Goal: Information Seeking & Learning: Learn about a topic

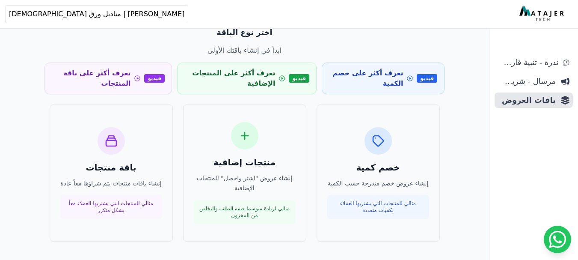
scroll to position [41, 0]
click at [246, 135] on icon at bounding box center [245, 136] width 14 height 14
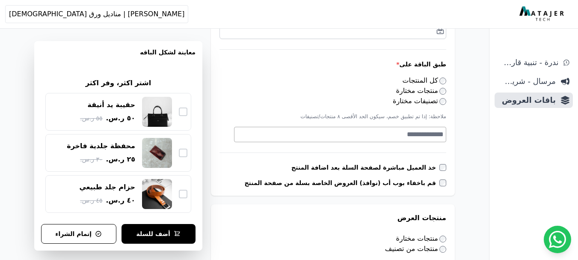
scroll to position [230, 0]
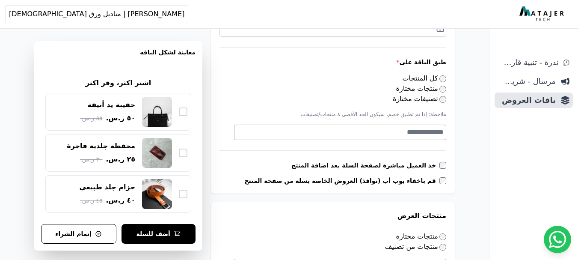
click at [396, 133] on textarea "Search" at bounding box center [338, 132] width 209 height 10
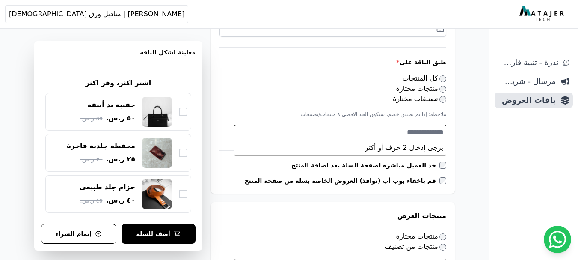
click at [396, 133] on textarea "Search" at bounding box center [338, 132] width 209 height 10
type textarea "*"
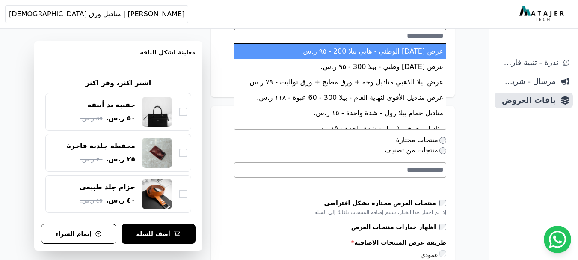
scroll to position [328, 0]
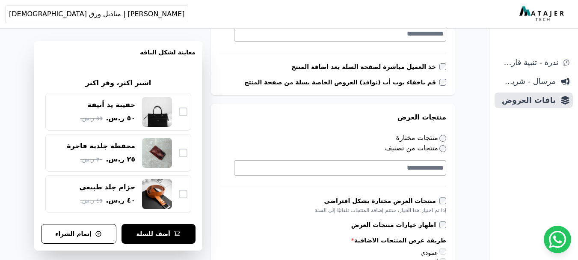
click at [471, 130] on div "**********" at bounding box center [244, 241] width 489 height 1071
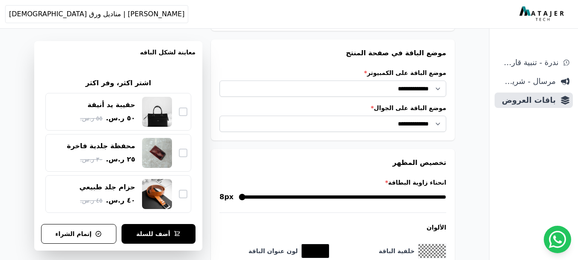
scroll to position [619, 0]
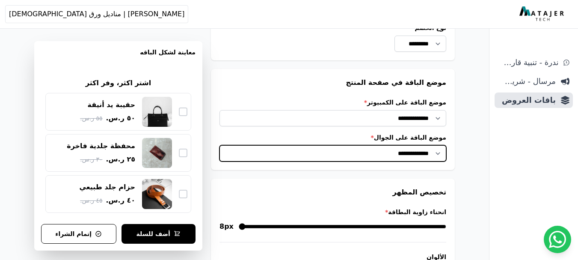
click at [437, 155] on select "**********" at bounding box center [332, 153] width 227 height 16
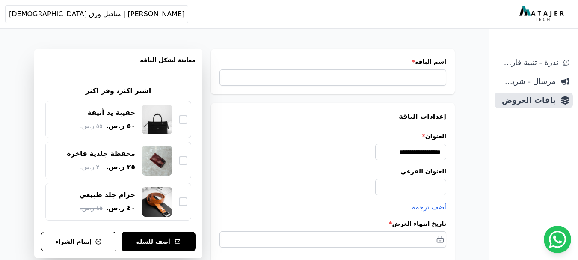
scroll to position [0, 0]
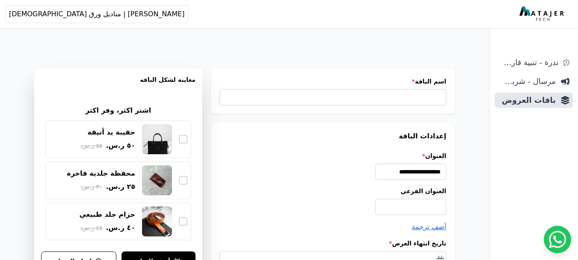
click at [539, 17] on img at bounding box center [542, 13] width 47 height 15
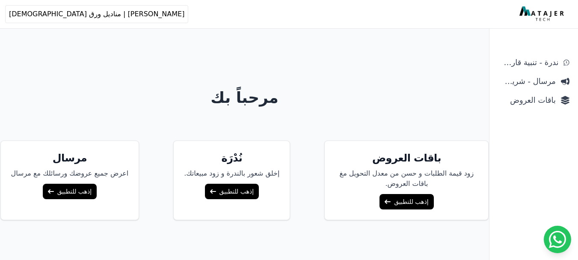
click at [390, 198] on link "إذهب للتطبيق" at bounding box center [406, 201] width 54 height 15
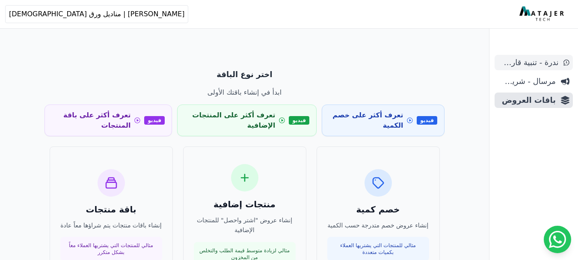
click at [527, 65] on span "ندرة - تنبية قارب علي النفاذ" at bounding box center [528, 62] width 60 height 12
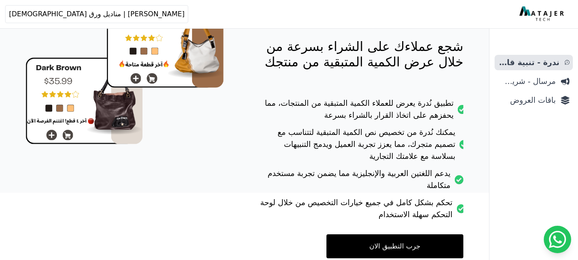
scroll to position [141, 0]
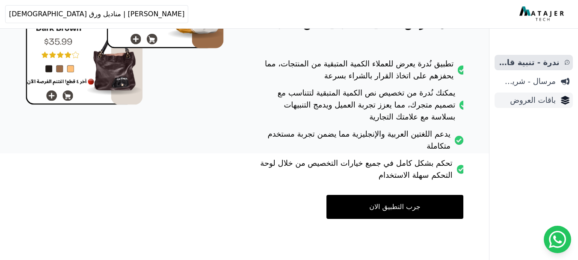
click at [529, 102] on span "باقات العروض" at bounding box center [527, 100] width 58 height 12
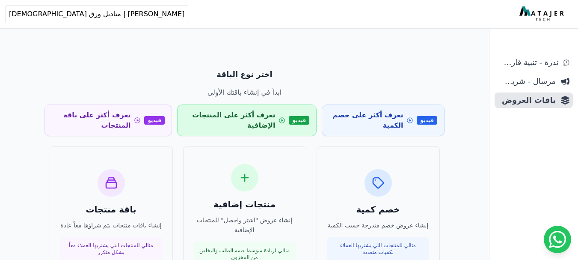
click at [285, 119] on icon at bounding box center [281, 120] width 7 height 9
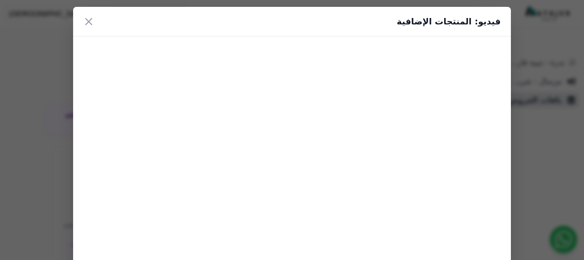
click at [32, 117] on div "فيديو: المنتجات الإضافية ×" at bounding box center [292, 145] width 584 height 290
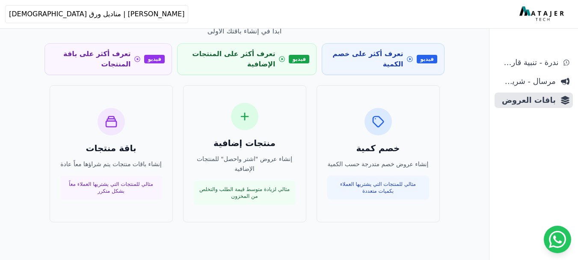
scroll to position [44, 0]
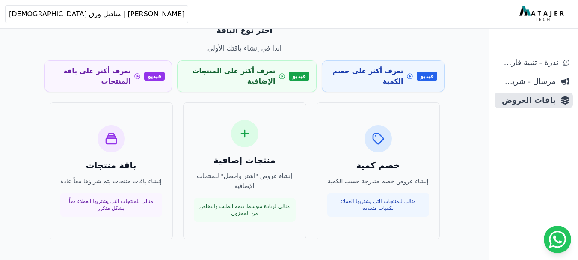
click at [32, 117] on div "اختر نوع الباقة ابدأ في إنشاء باقتك الأولى فيديو تعرف أكثر على خصم الكمية فيديو…" at bounding box center [244, 137] width 489 height 280
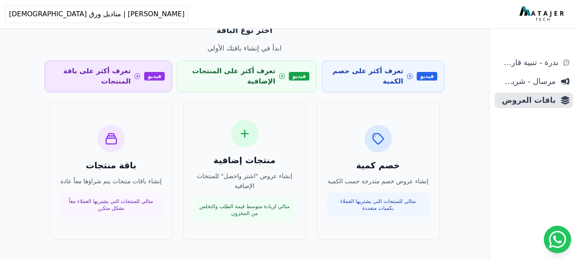
click at [138, 76] on icon at bounding box center [137, 76] width 7 height 9
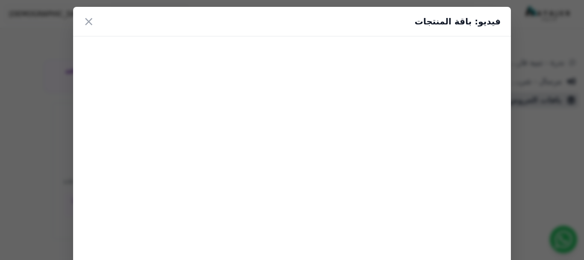
click at [577, 128] on div "فيديو: باقة المنتجات ×" at bounding box center [292, 145] width 584 height 290
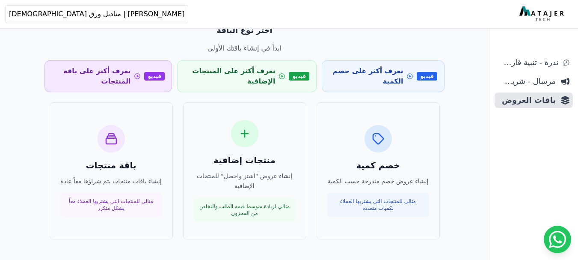
click at [139, 80] on icon at bounding box center [137, 76] width 7 height 9
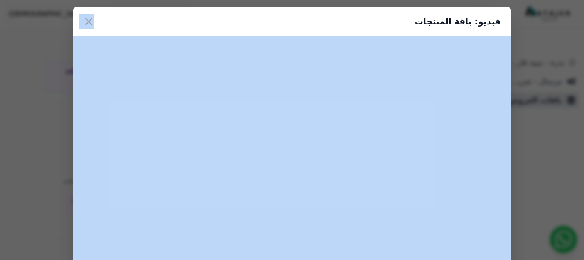
click at [276, 16] on div "فيديو: باقة المنتجات ×" at bounding box center [292, 22] width 438 height 30
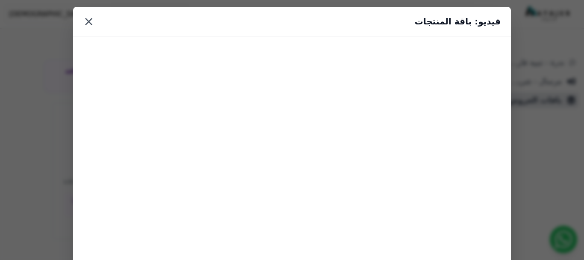
click at [88, 25] on button "×" at bounding box center [88, 21] width 11 height 15
